Goal: Information Seeking & Learning: Learn about a topic

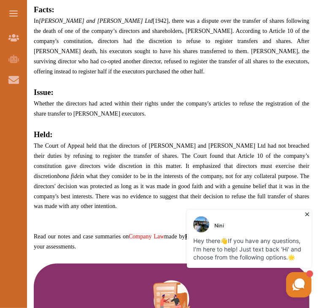
scroll to position [597, 0]
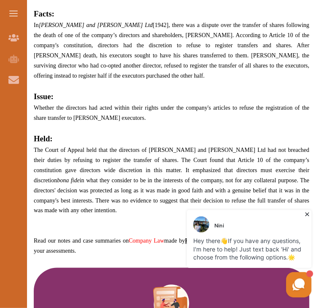
drag, startPoint x: 135, startPoint y: 91, endPoint x: 39, endPoint y: 81, distance: 96.7
click at [39, 103] on p "Whether the directors had acted within their rights under the company's article…" at bounding box center [172, 113] width 276 height 20
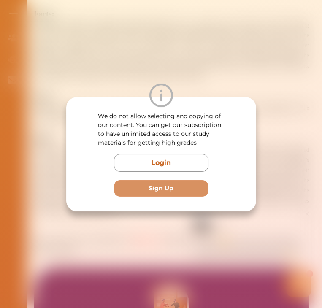
drag, startPoint x: 39, startPoint y: 81, endPoint x: 166, endPoint y: 75, distance: 126.8
click at [166, 75] on div "We do not allow selecting and copying of our content. You can get our subscript…" at bounding box center [161, 154] width 322 height 308
click at [127, 85] on div "We do not allow selecting and copying of our content. You can get our subscript…" at bounding box center [161, 154] width 322 height 308
